Goal: Check status: Check status

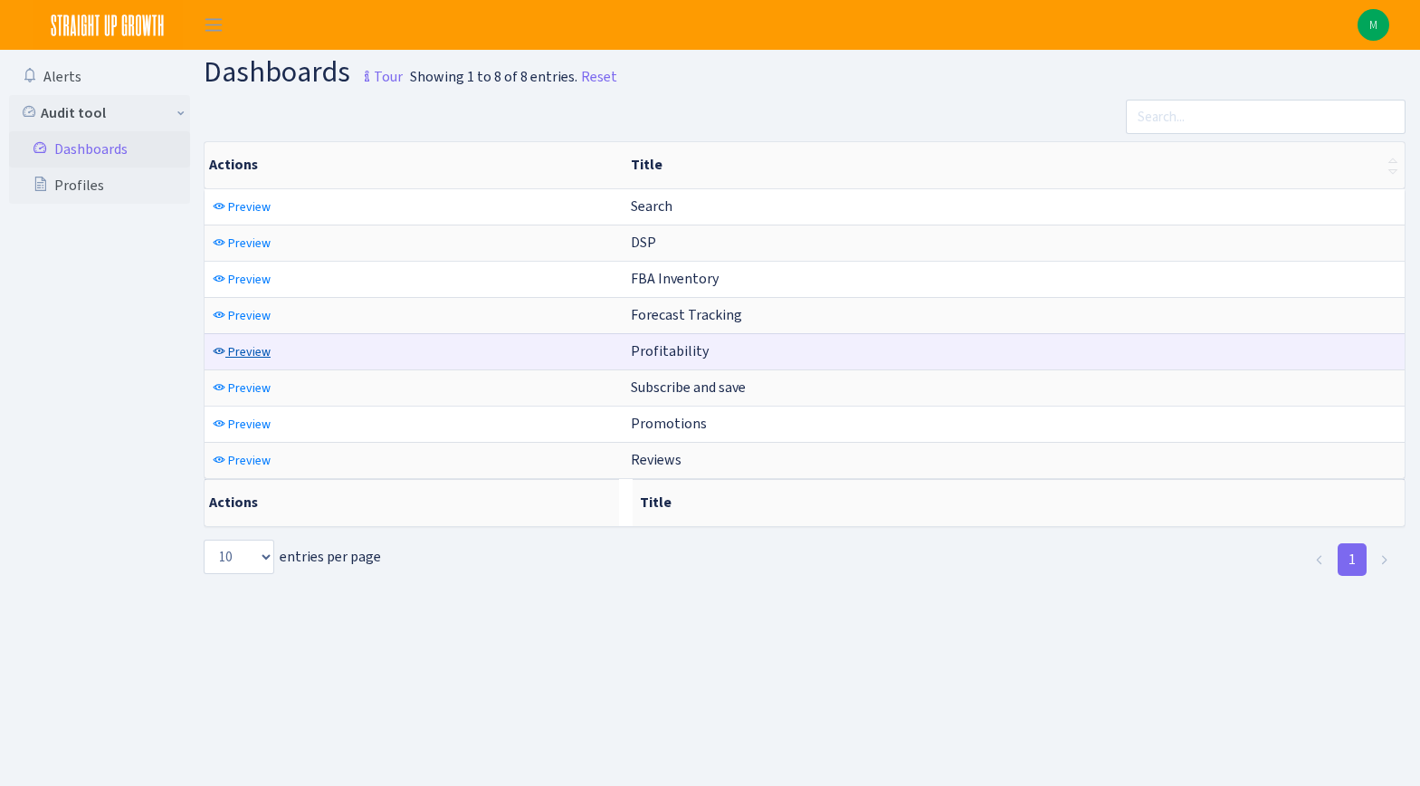
click at [270, 353] on span "Preview" at bounding box center [249, 351] width 43 height 17
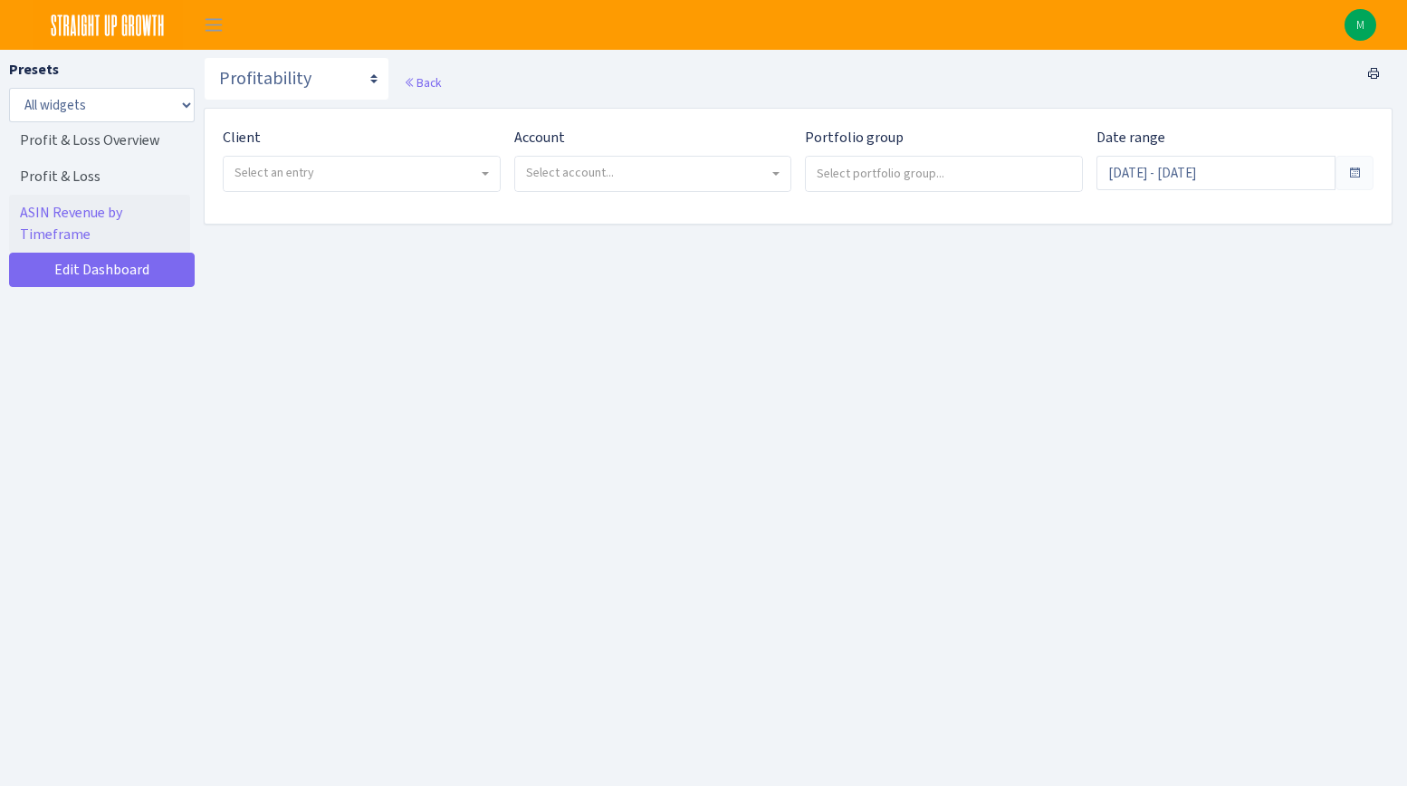
click at [337, 176] on span "Select an entry" at bounding box center [356, 173] width 244 height 18
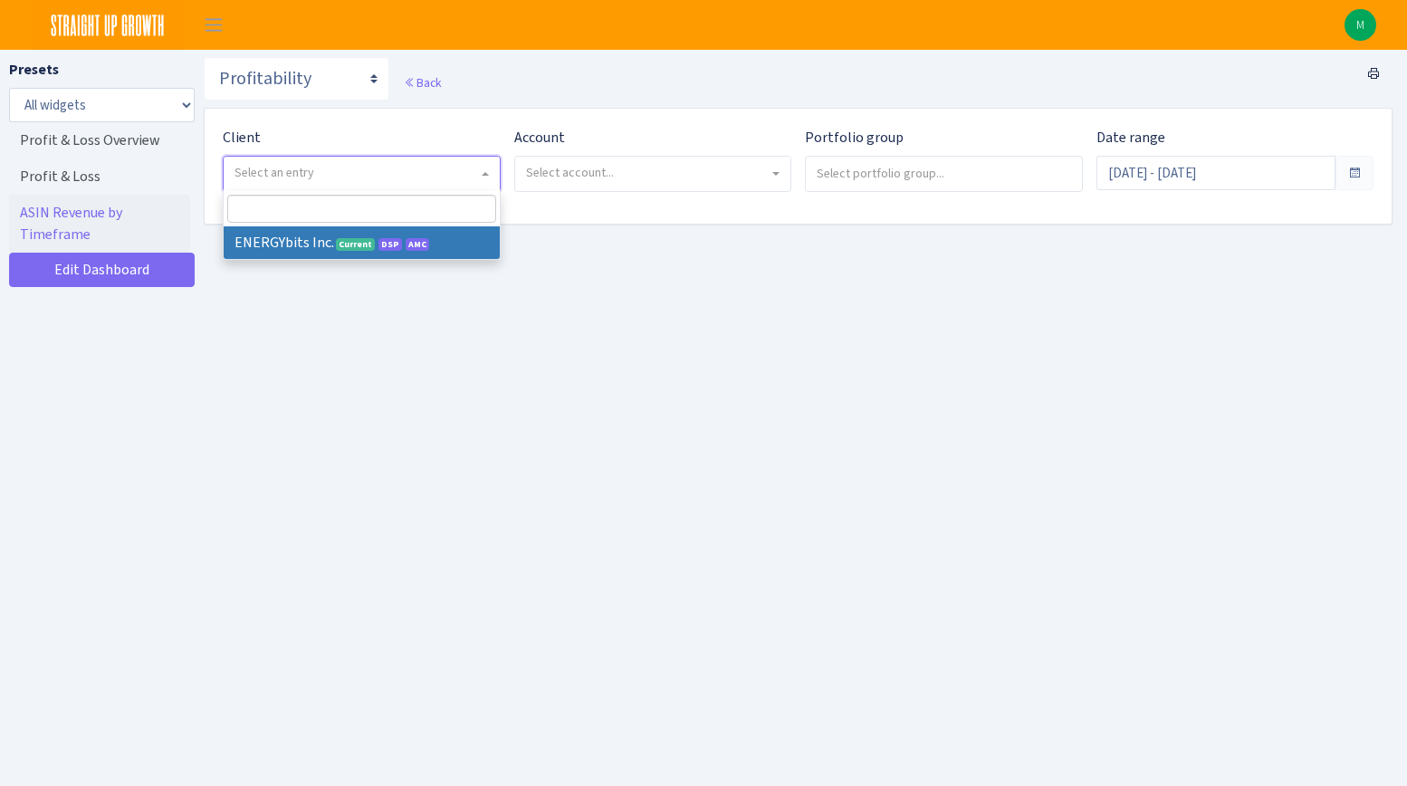
select select "298"
select select
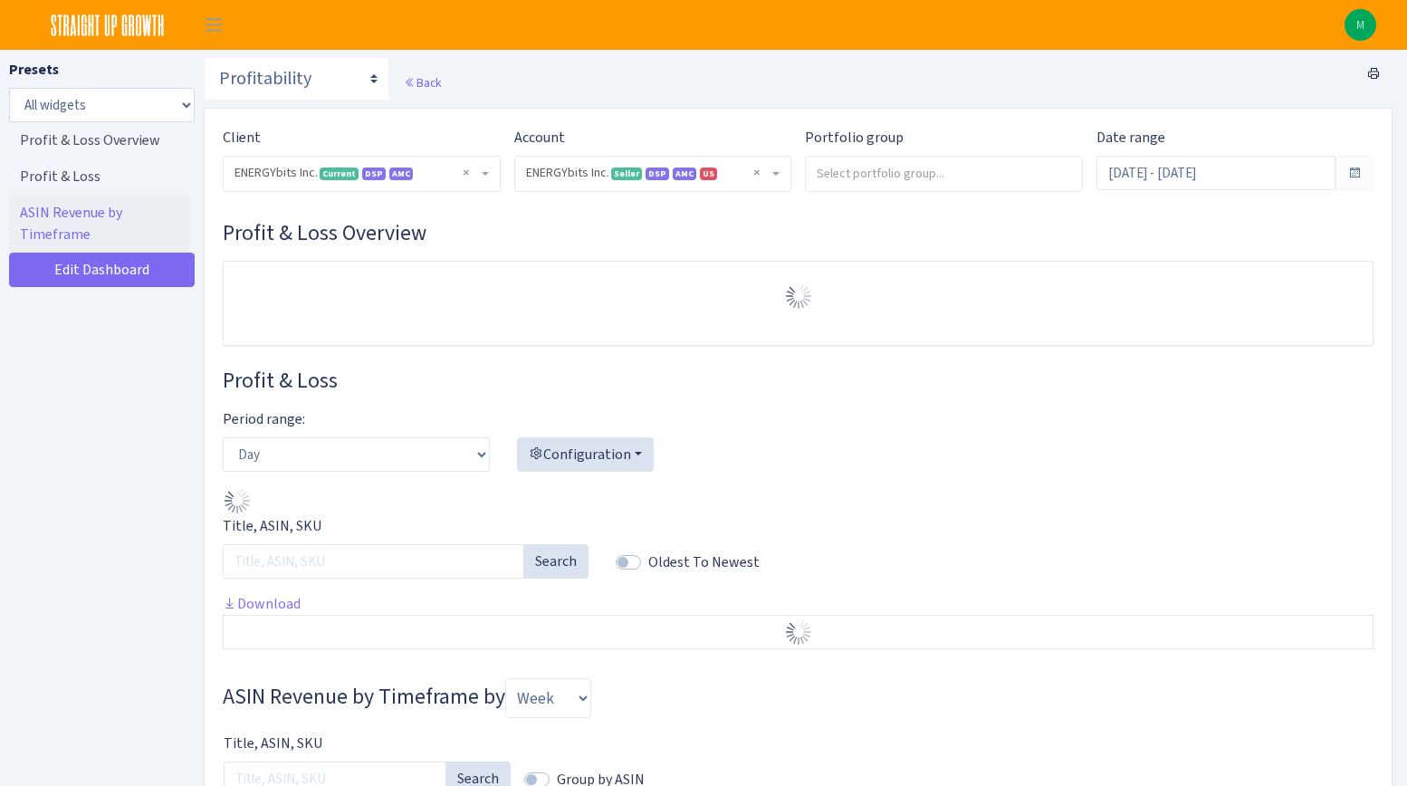
select select "416446232500569"
click at [1143, 175] on input "Sep 8, 2025 - Oct 7, 2025" at bounding box center [1216, 173] width 240 height 34
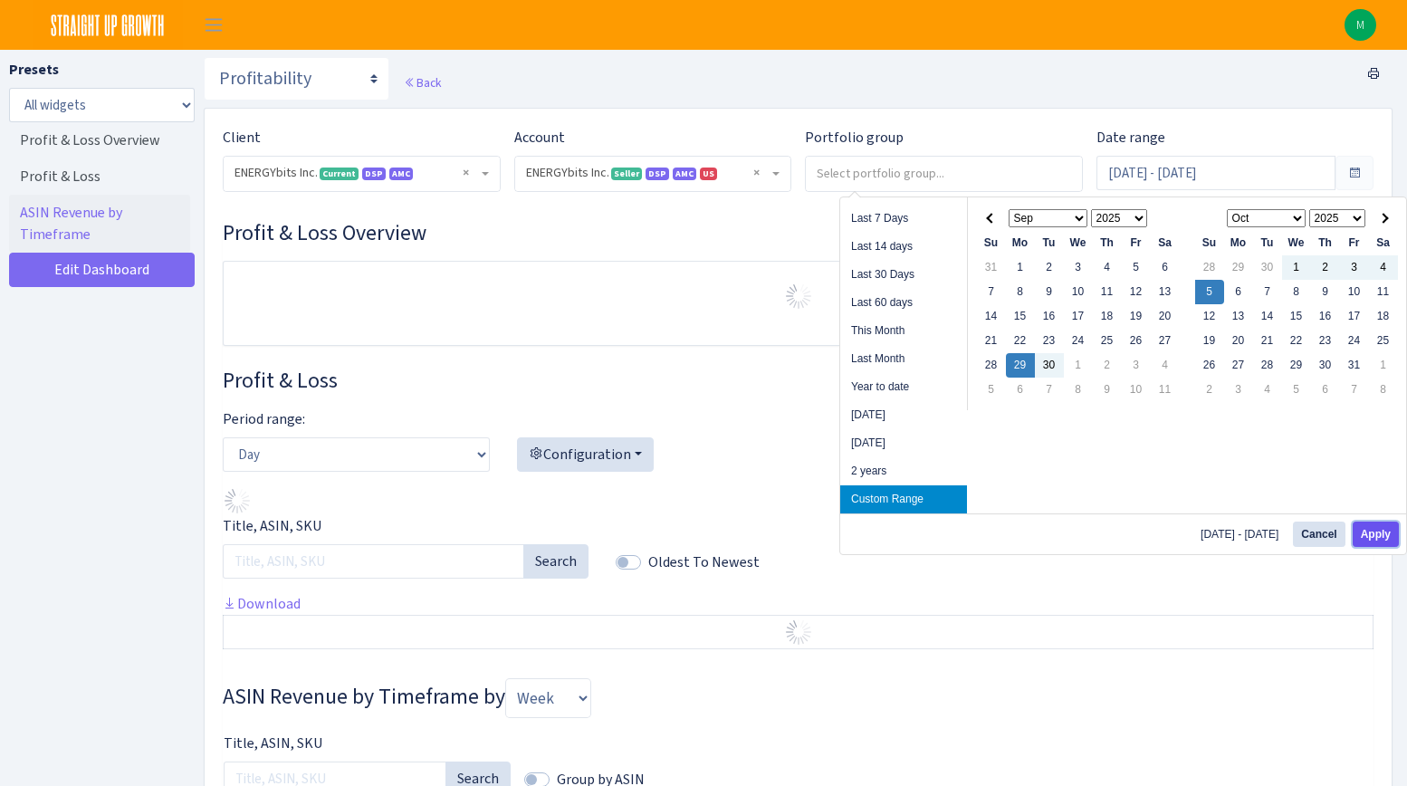
click at [1371, 533] on button "Apply" at bounding box center [1375, 533] width 46 height 25
type input "Sep 29, 2025 - Oct 5, 2025"
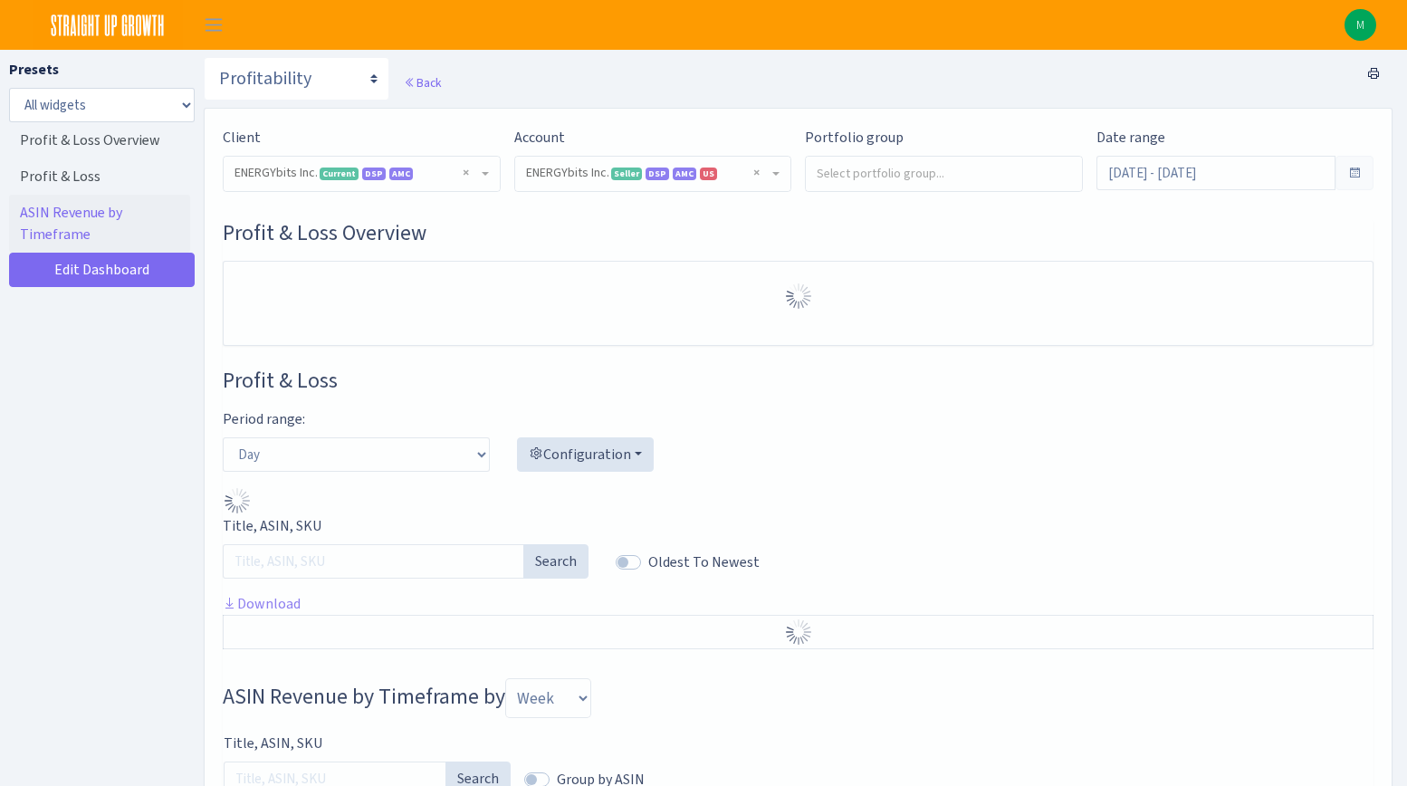
select select "416446232500569"
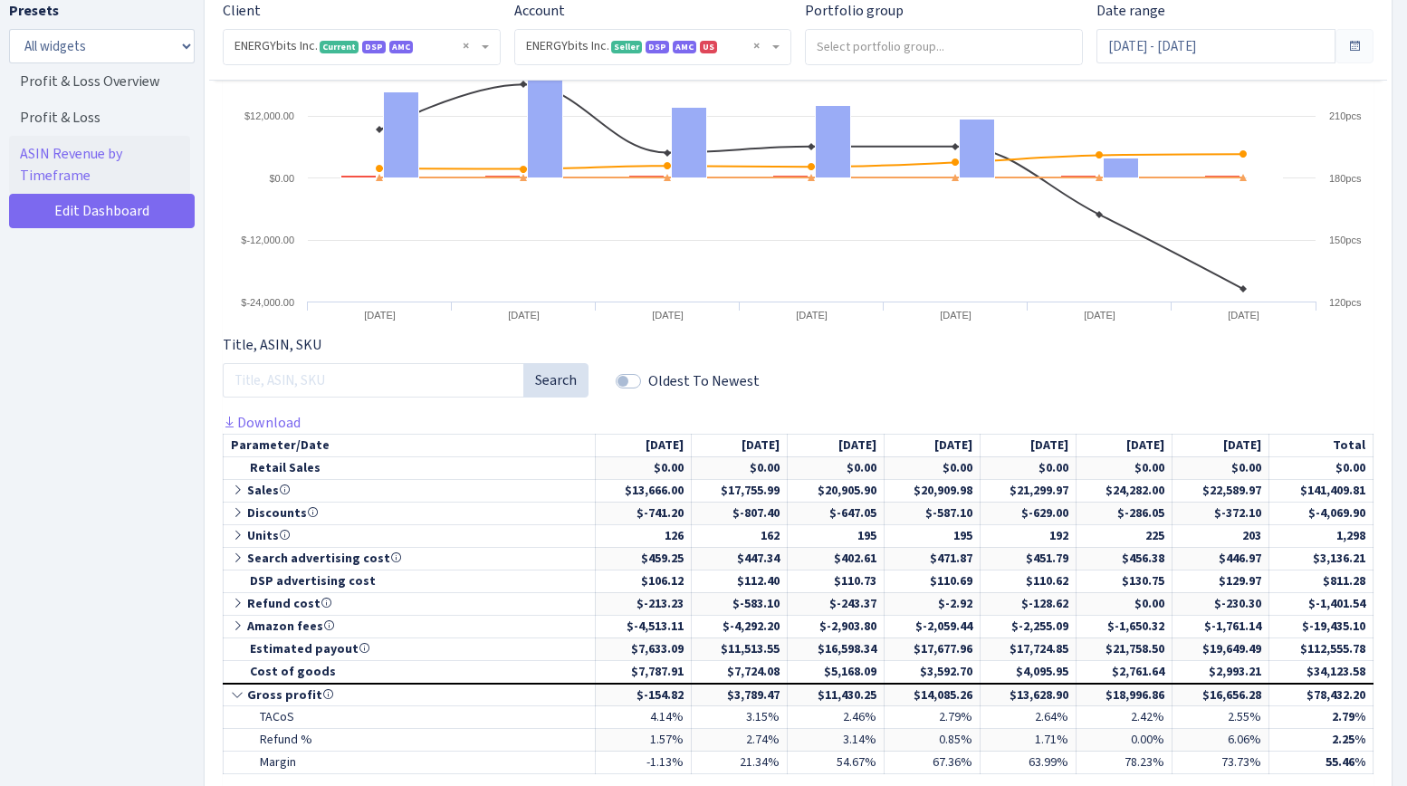
scroll to position [826, 0]
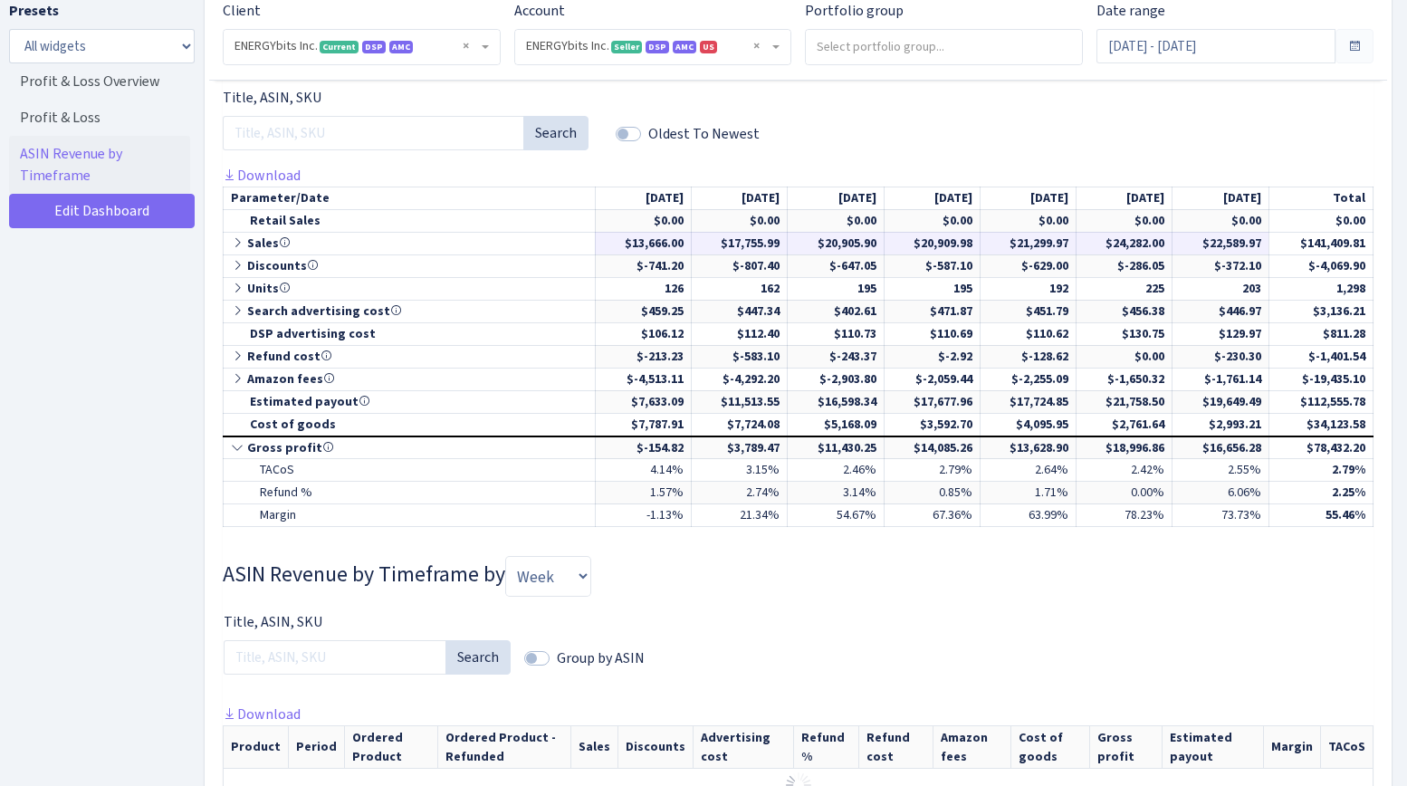
click at [237, 244] on icon at bounding box center [239, 242] width 16 height 13
